Goal: Communication & Community: Share content

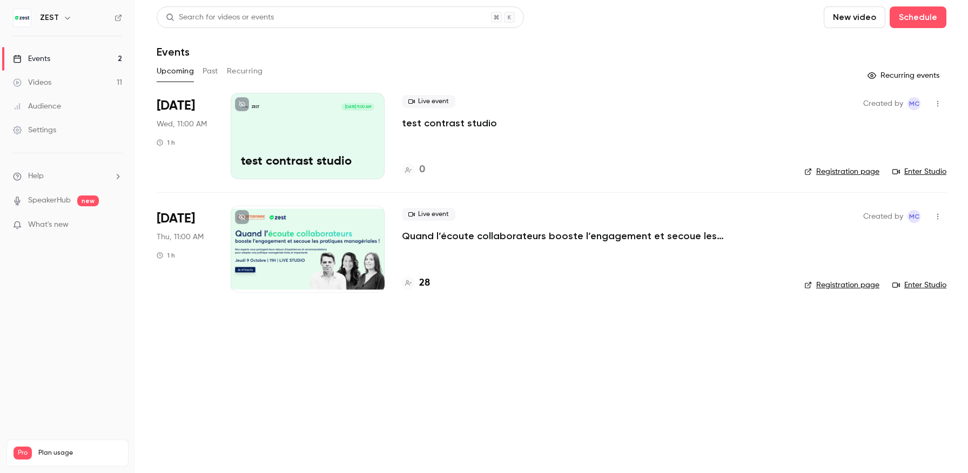
click at [343, 131] on div "ZEST [DATE] 11:00 AM test contrast studio" at bounding box center [308, 136] width 154 height 86
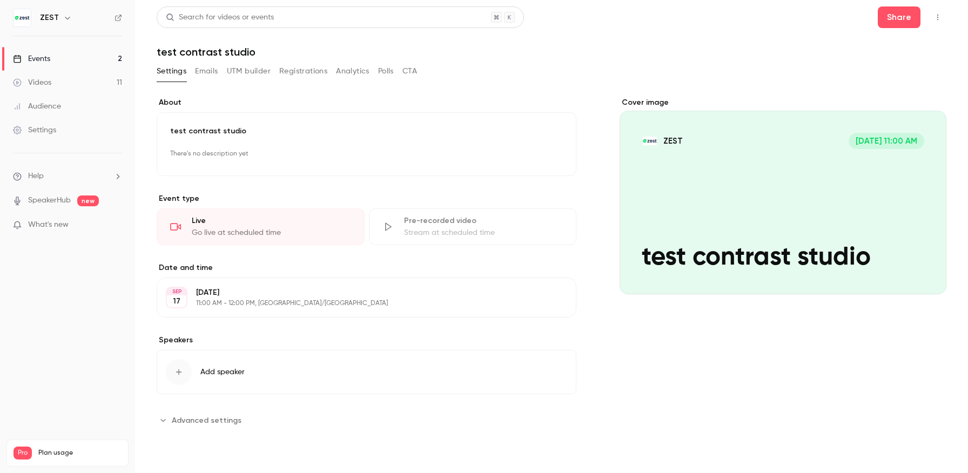
click at [939, 16] on icon "button" at bounding box center [938, 18] width 9 height 8
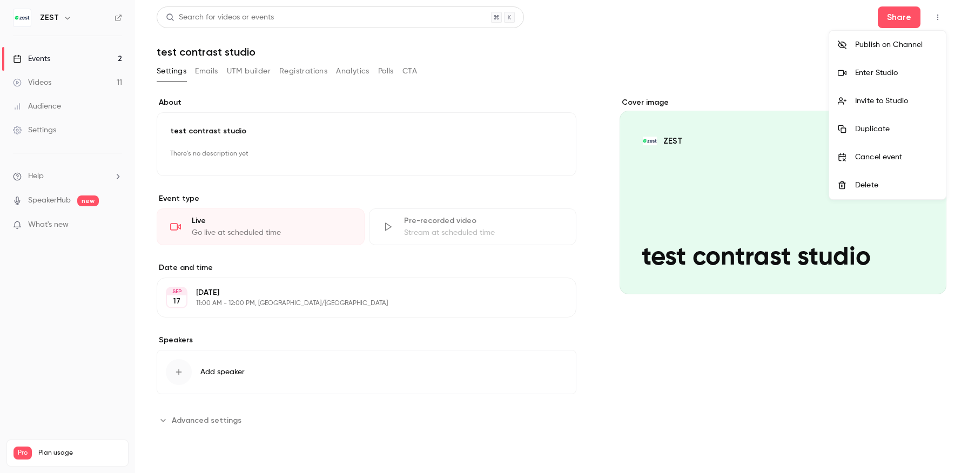
click at [886, 71] on div "Enter Studio" at bounding box center [896, 73] width 82 height 11
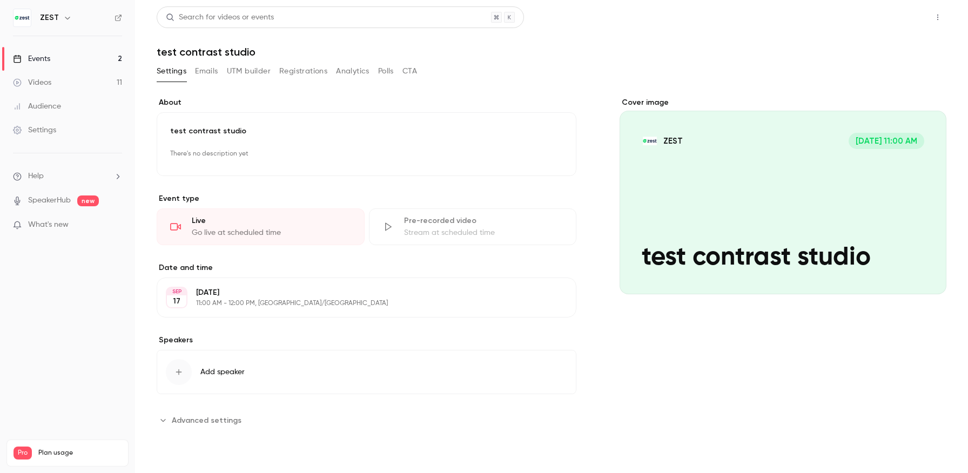
click at [885, 18] on button "Share" at bounding box center [899, 17] width 43 height 22
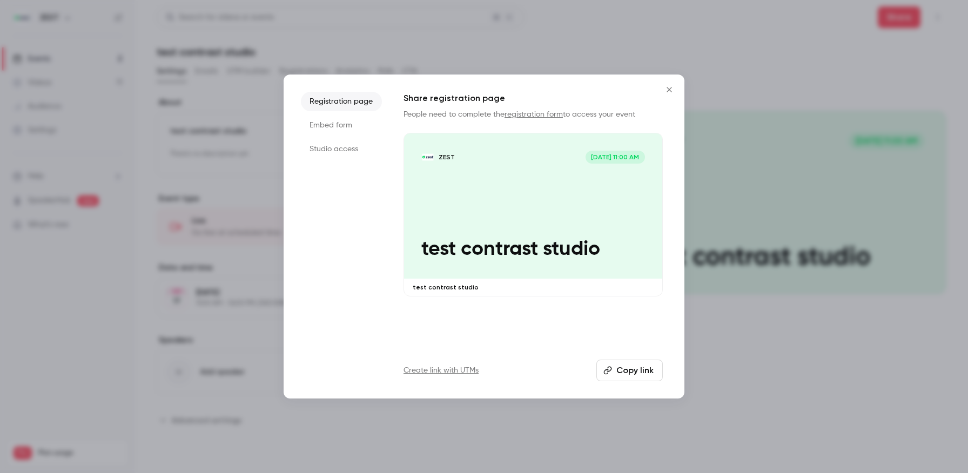
click at [320, 155] on li "Studio access" at bounding box center [341, 148] width 81 height 19
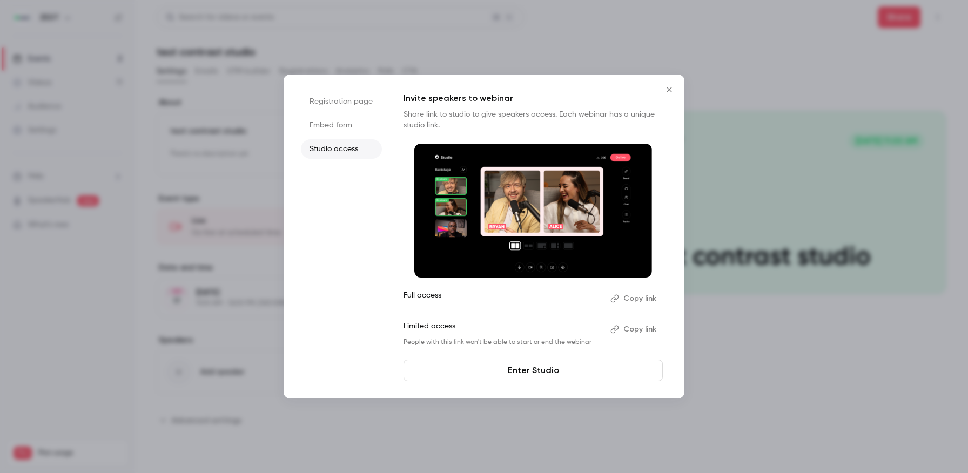
click at [543, 367] on link "Enter Studio" at bounding box center [533, 371] width 259 height 22
click at [634, 303] on button "Copy link" at bounding box center [634, 298] width 57 height 17
